Goal: Task Accomplishment & Management: Manage account settings

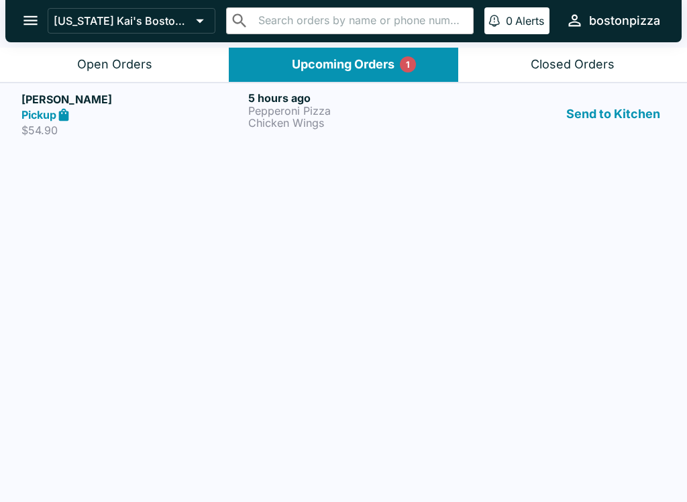
scroll to position [1, 0]
click at [195, 112] on div "Pickup" at bounding box center [131, 114] width 221 height 15
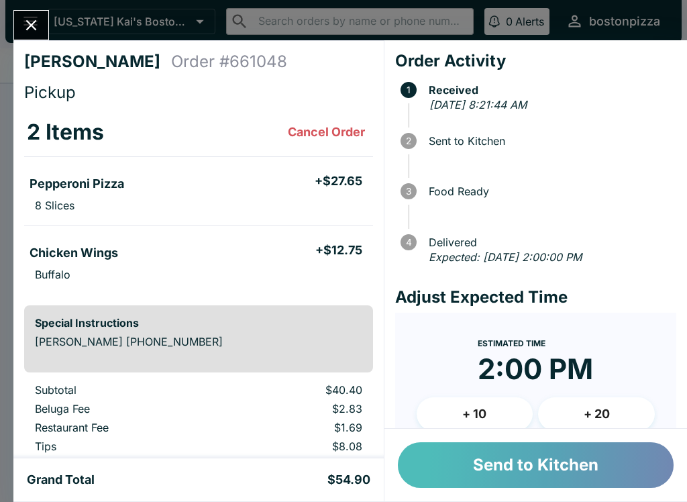
click at [462, 469] on button "Send to Kitchen" at bounding box center [536, 465] width 276 height 46
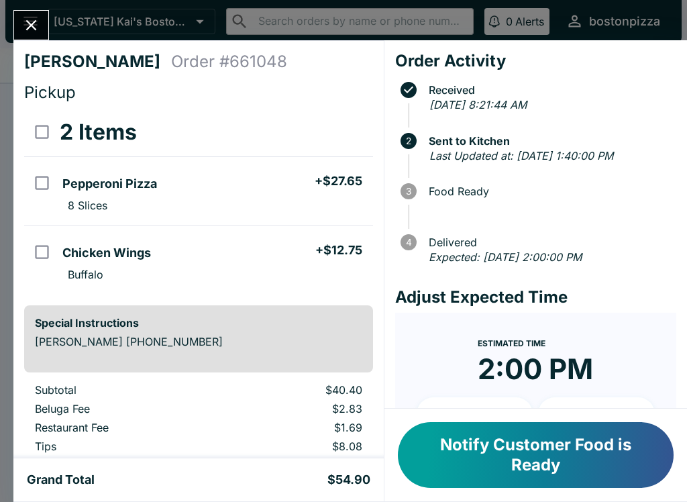
click at [27, 31] on icon "Close" at bounding box center [31, 25] width 18 height 18
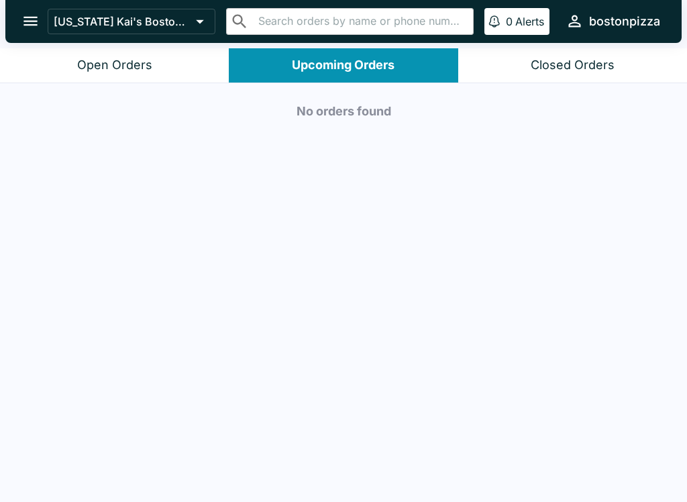
click at [117, 62] on div "Open Orders" at bounding box center [114, 65] width 75 height 15
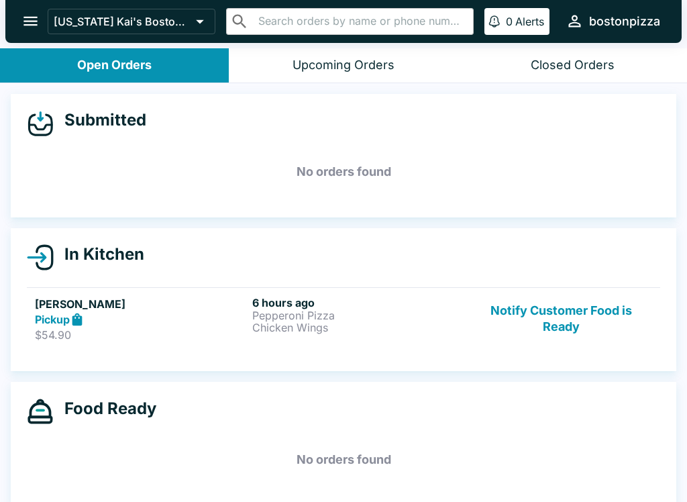
click at [540, 332] on button "Notify Customer Food is Ready" at bounding box center [561, 319] width 182 height 46
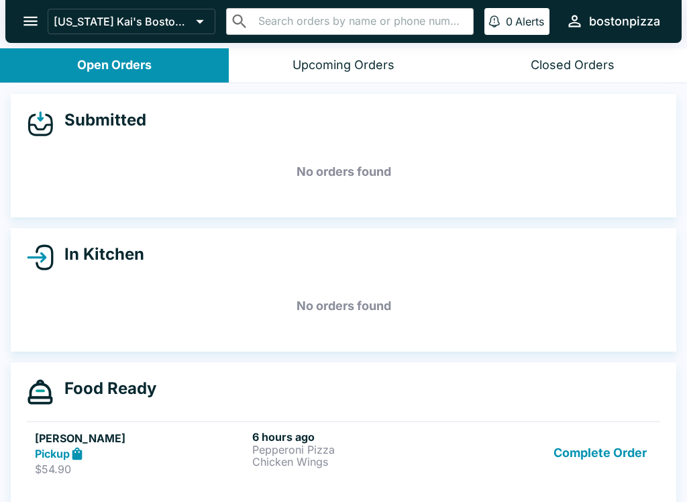
click at [126, 444] on h5 "[PERSON_NAME]" at bounding box center [141, 438] width 212 height 16
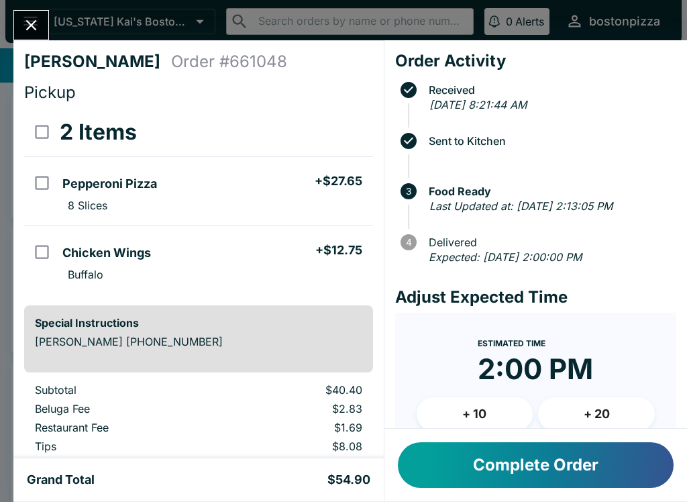
click at [27, 1] on div "[PERSON_NAME] Order # 661048 Pickup 2 Items Pepperoni Pizza + $27.65 8 Slices C…" at bounding box center [343, 251] width 687 height 502
click at [26, 1] on div "[US_STATE] Kai's Boston Pizza ​ ​ 0 Alerts bostonpizza" at bounding box center [343, 21] width 677 height 43
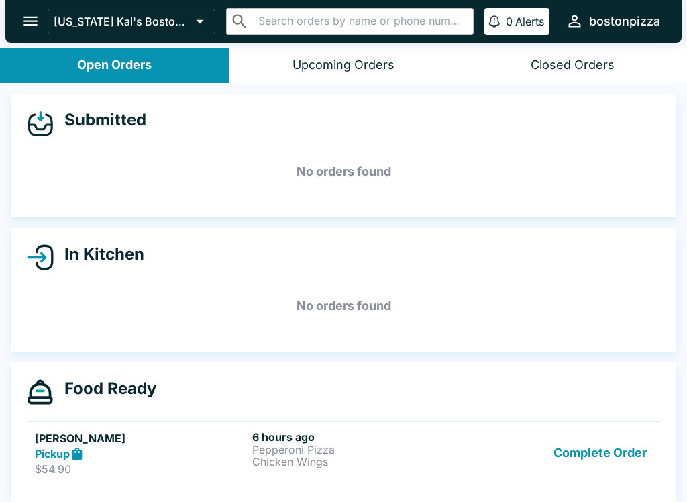
click at [19, 10] on button "open drawer" at bounding box center [30, 21] width 34 height 34
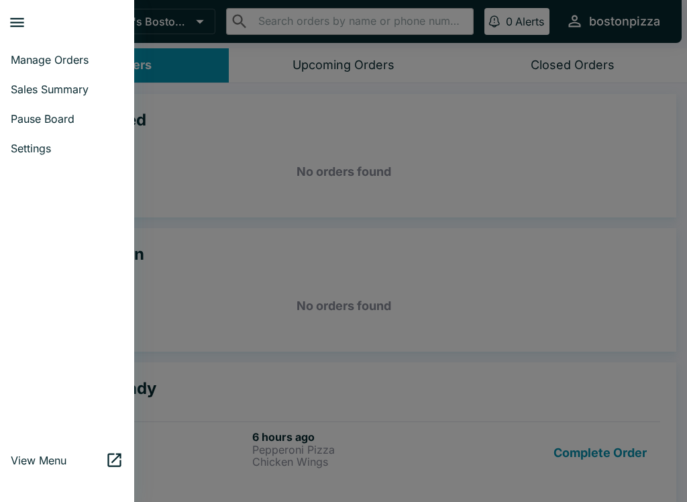
click at [30, 89] on span "Sales Summary" at bounding box center [67, 89] width 113 height 13
select select "03:00"
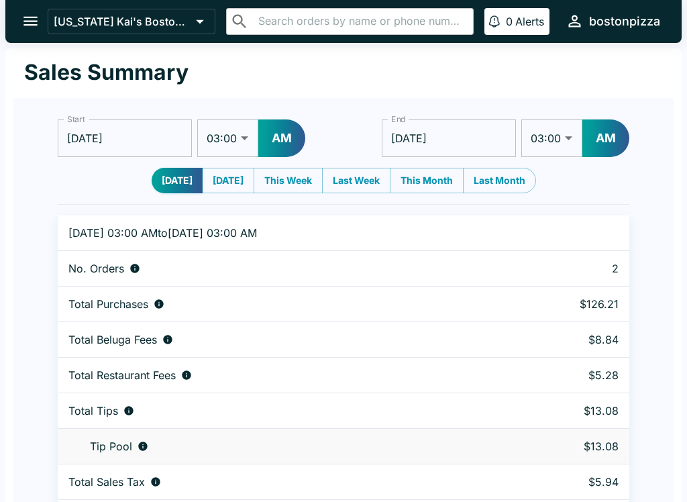
click at [30, 31] on button "open drawer" at bounding box center [30, 21] width 34 height 34
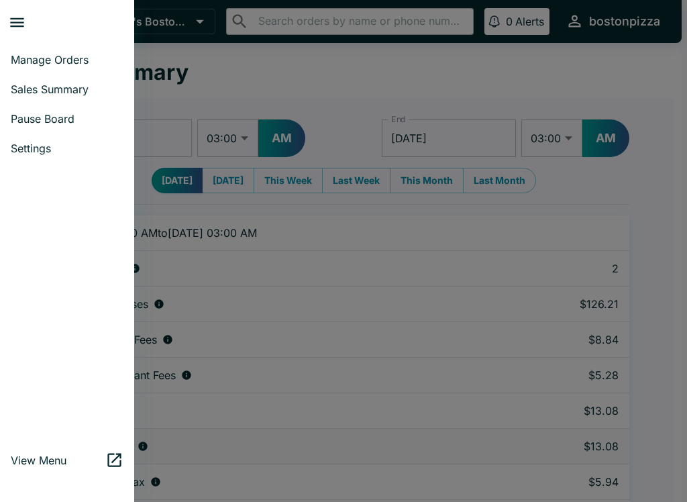
click at [56, 56] on span "Manage Orders" at bounding box center [67, 59] width 113 height 13
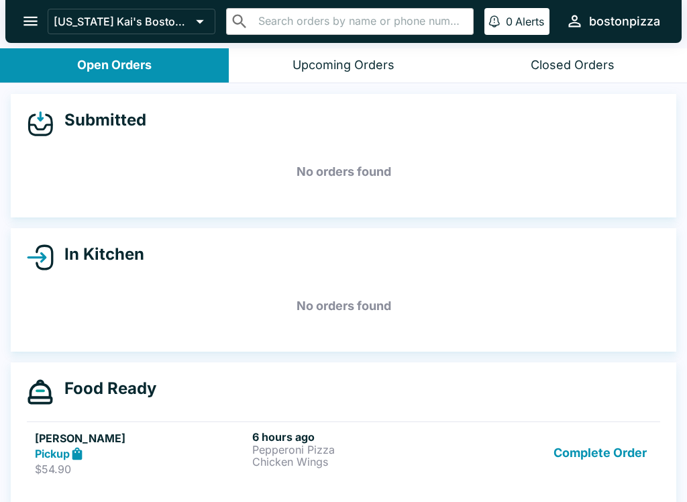
click at [612, 473] on button "Complete Order" at bounding box center [600, 453] width 104 height 46
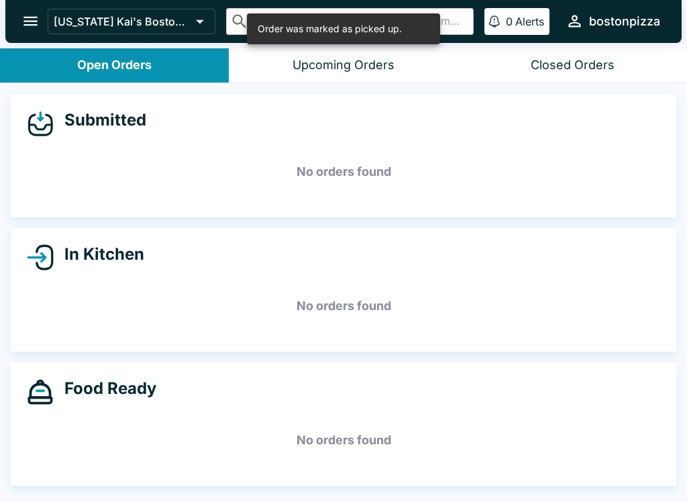
click at [611, 473] on div "Food Ready No orders found" at bounding box center [344, 423] width 666 height 123
